Goal: Information Seeking & Learning: Learn about a topic

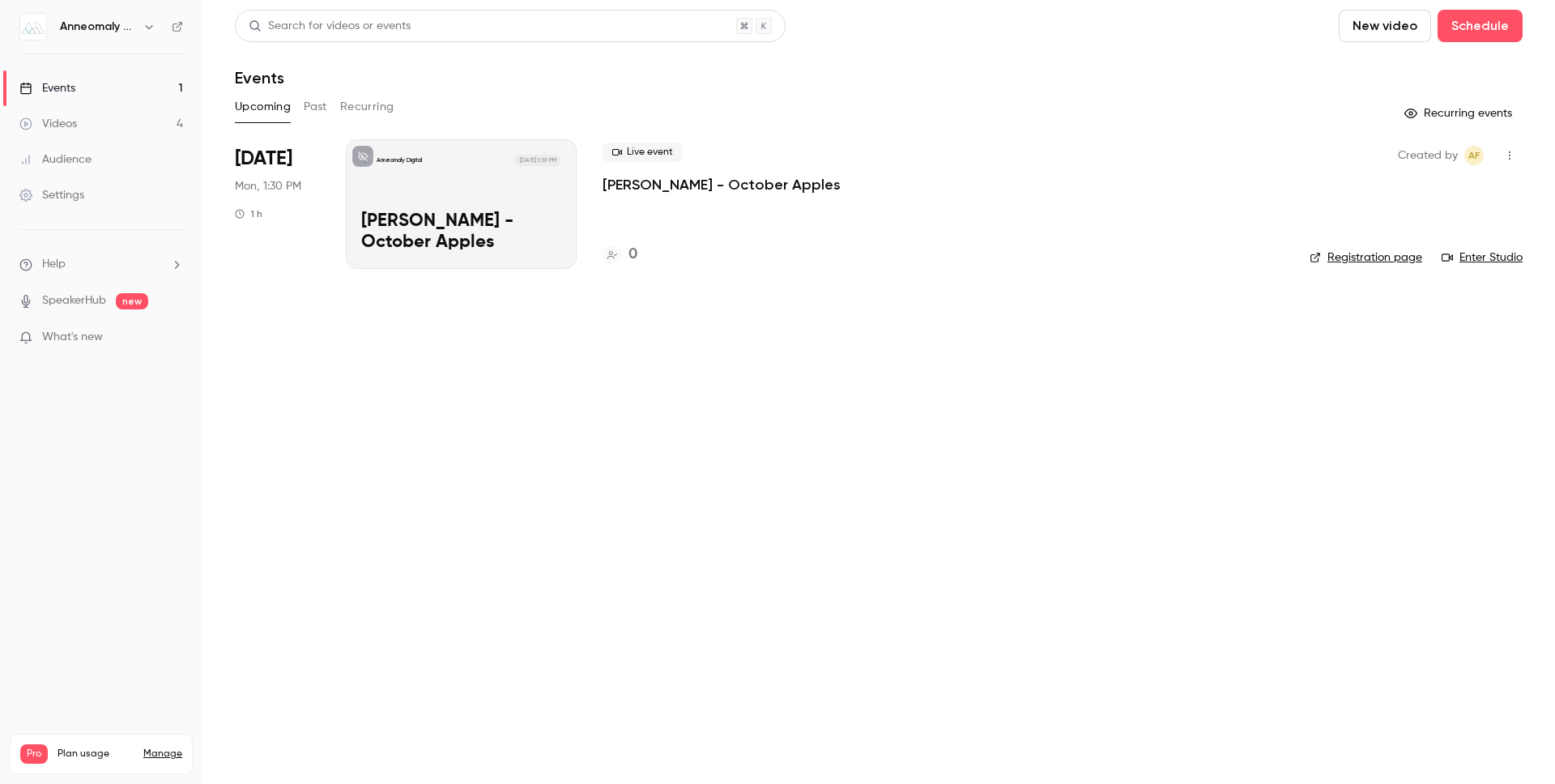
click at [311, 105] on button "Past" at bounding box center [315, 107] width 23 height 26
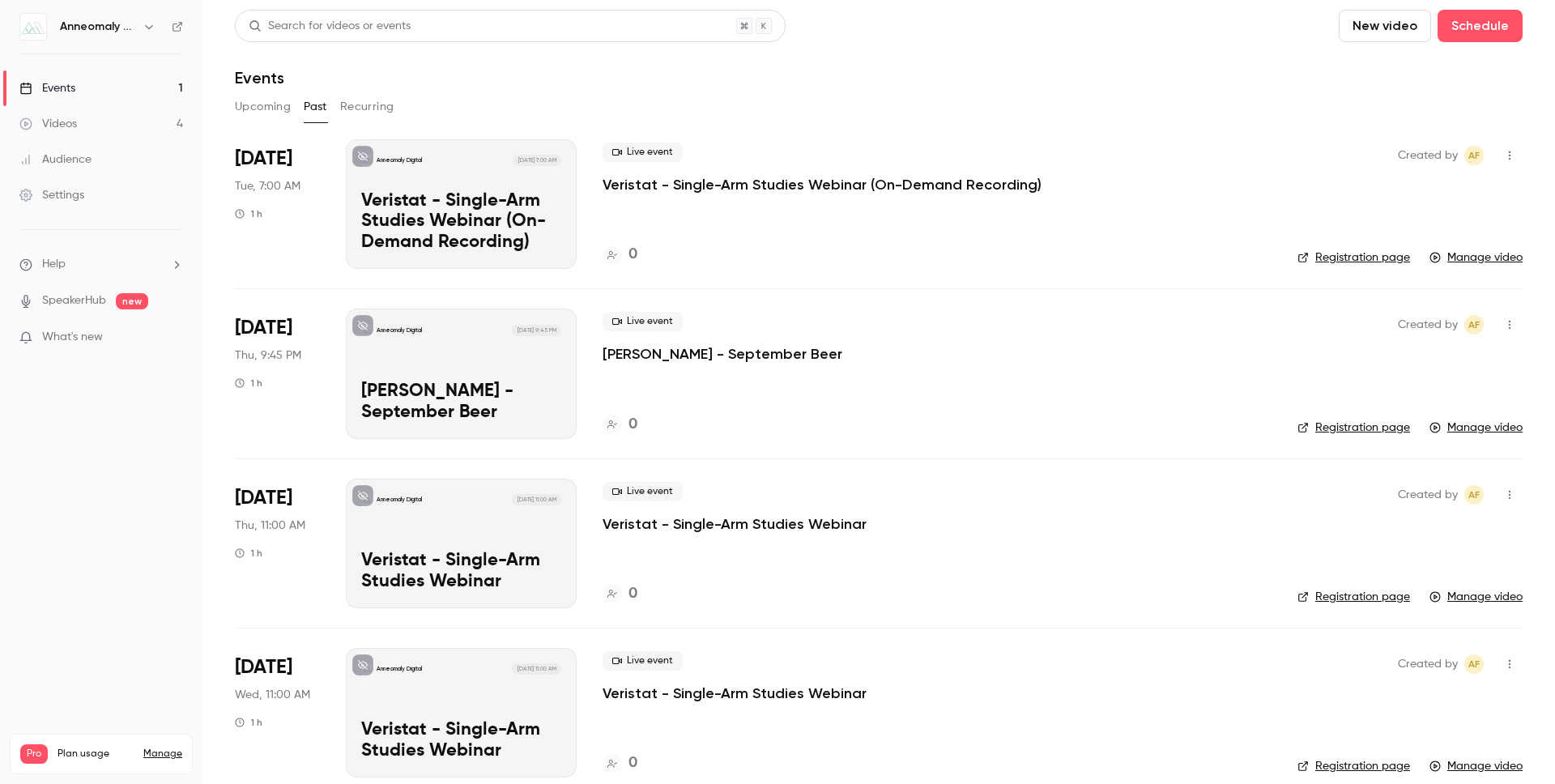
click at [498, 364] on div "Anneomaly Digital [DATE] 9:45 PM [PERSON_NAME] - September Beer" at bounding box center [461, 374] width 231 height 130
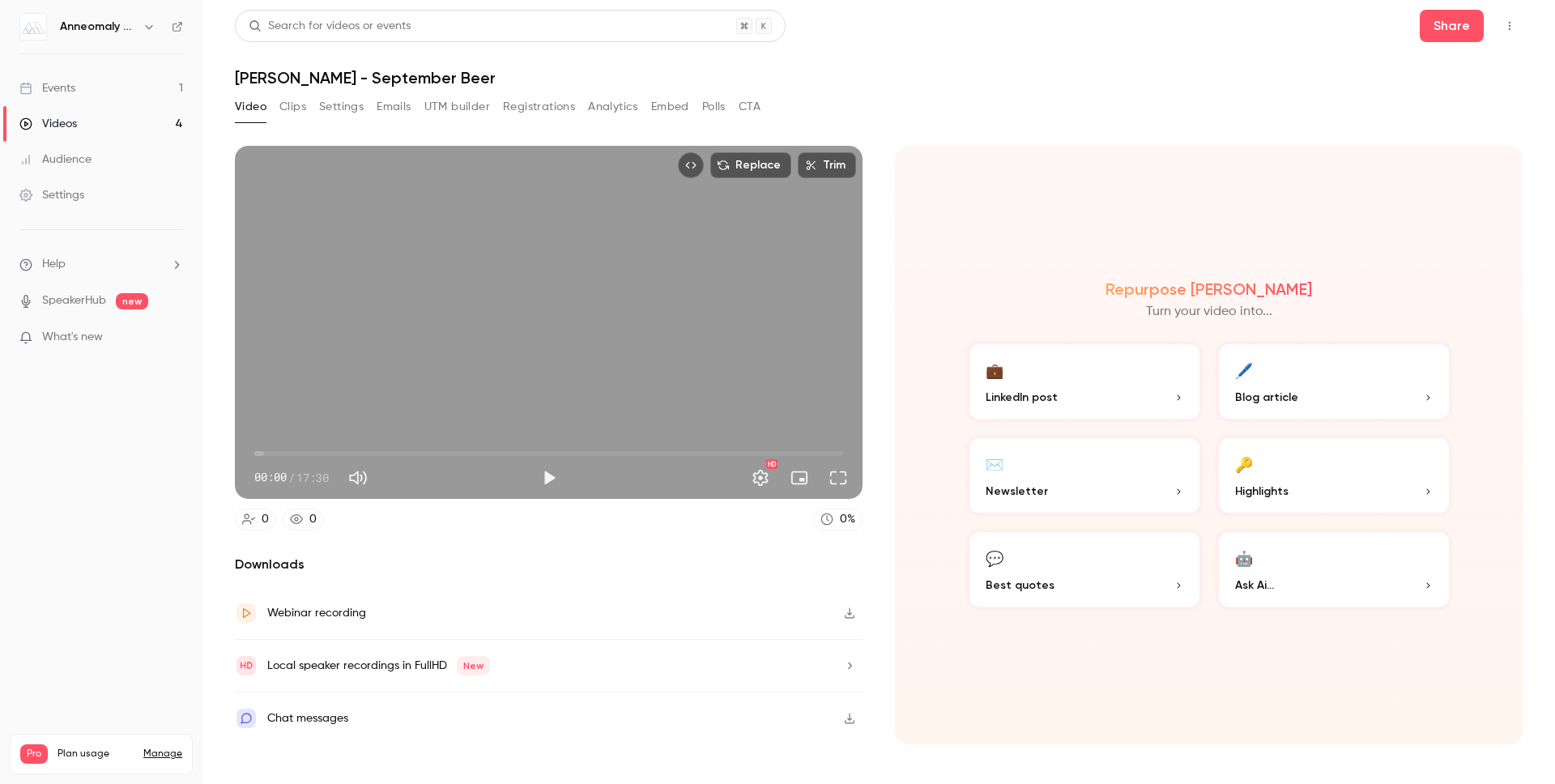
click at [1511, 23] on icon "Top Bar Actions" at bounding box center [1509, 26] width 13 height 12
click at [1134, 72] on div at bounding box center [778, 392] width 1555 height 784
click at [283, 106] on button "Clips" at bounding box center [293, 107] width 27 height 26
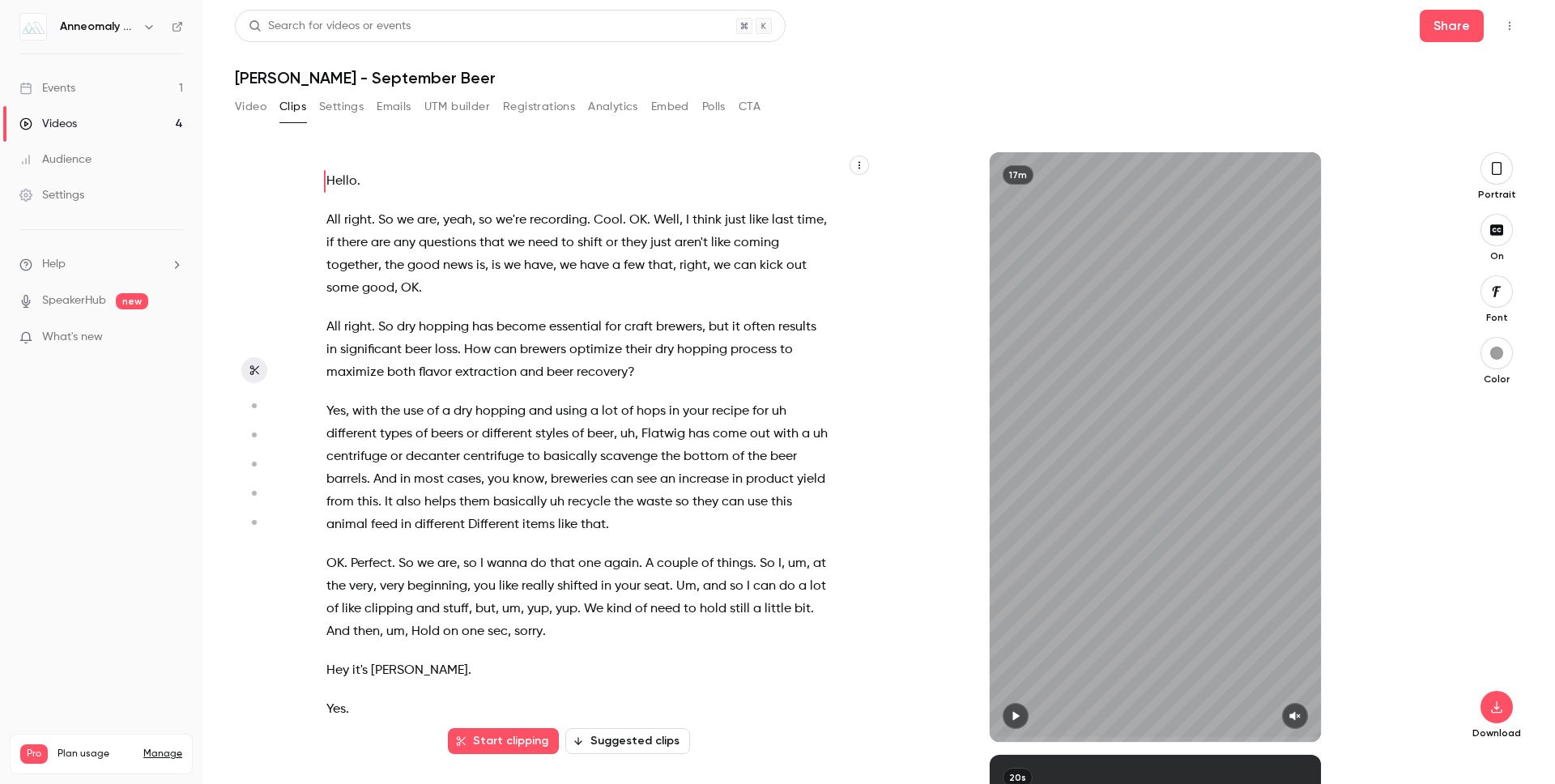
click at [249, 110] on button "Video" at bounding box center [250, 107] width 32 height 26
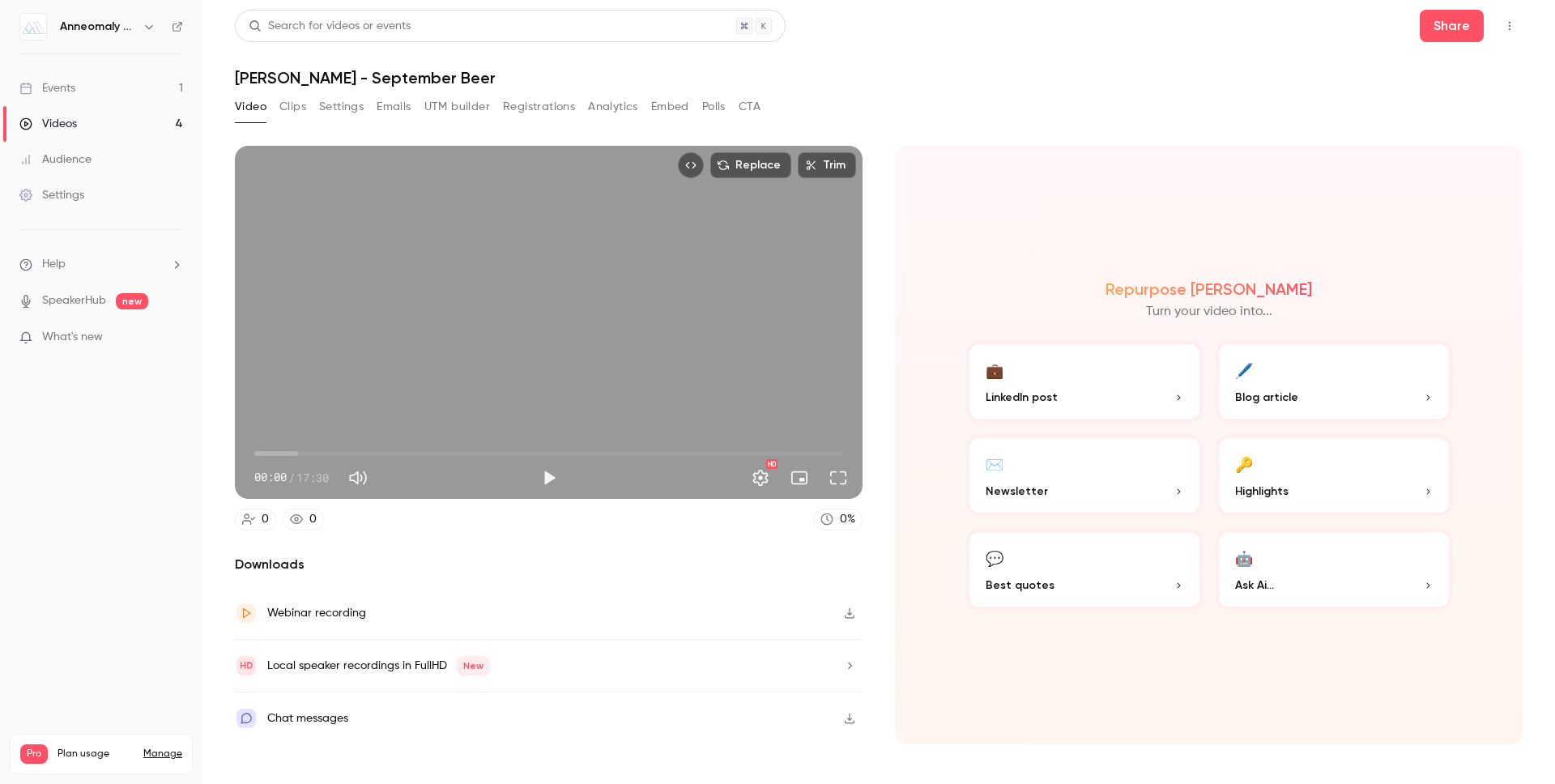
click at [1505, 23] on icon "Top Bar Actions" at bounding box center [1509, 26] width 13 height 12
click at [1065, 76] on div at bounding box center [778, 392] width 1555 height 784
click at [850, 612] on icon "button" at bounding box center [849, 613] width 13 height 12
